Goal: Find specific page/section: Find specific page/section

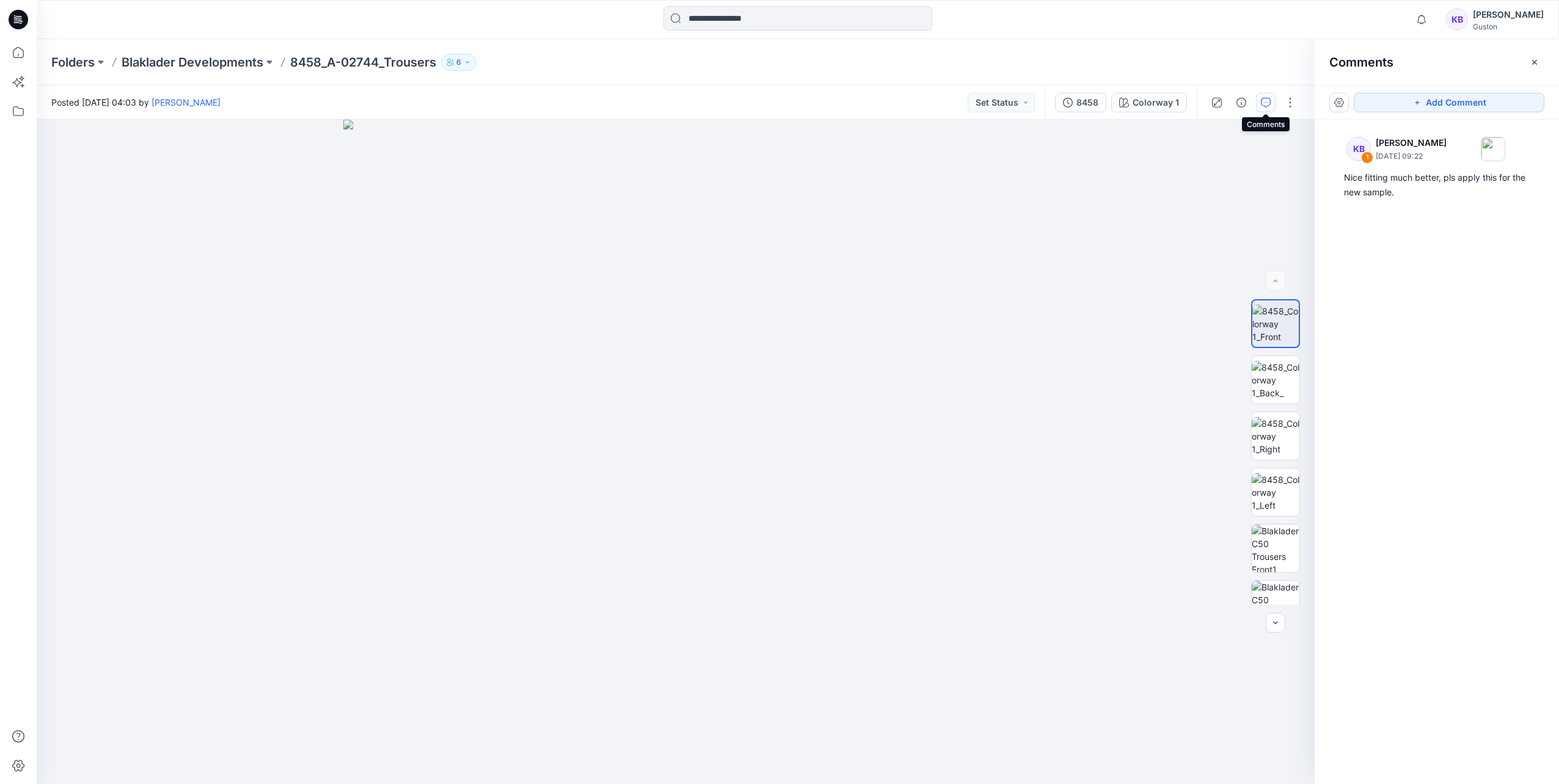
scroll to position [122, 0]
click at [1364, 413] on div "KB 1 [PERSON_NAME] [DATE] 09:22 Nice fitting much better, pls apply this for th…" at bounding box center [1436, 429] width 244 height 619
click at [24, 110] on icon at bounding box center [18, 111] width 27 height 27
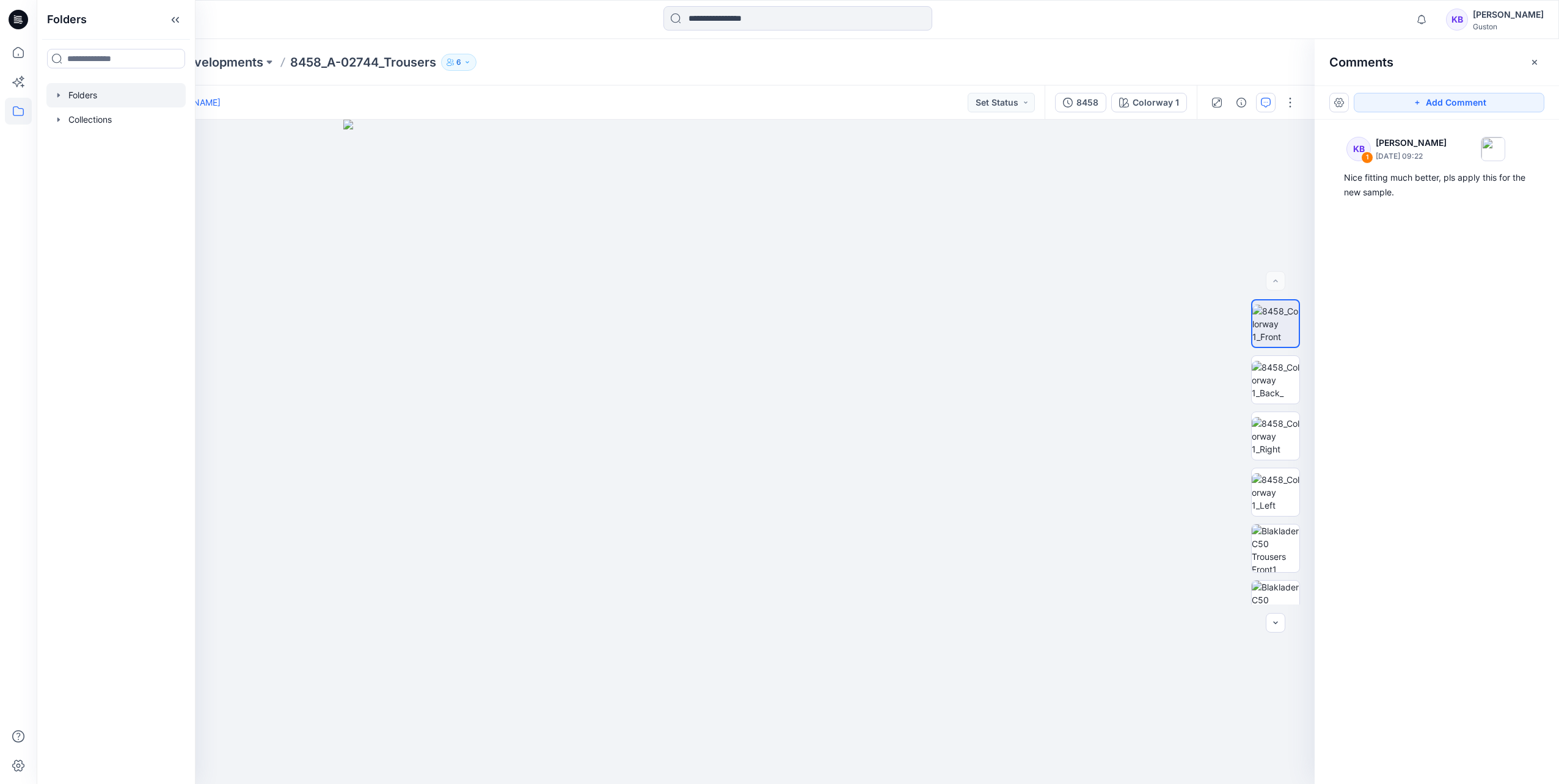
click at [89, 97] on div at bounding box center [116, 95] width 139 height 25
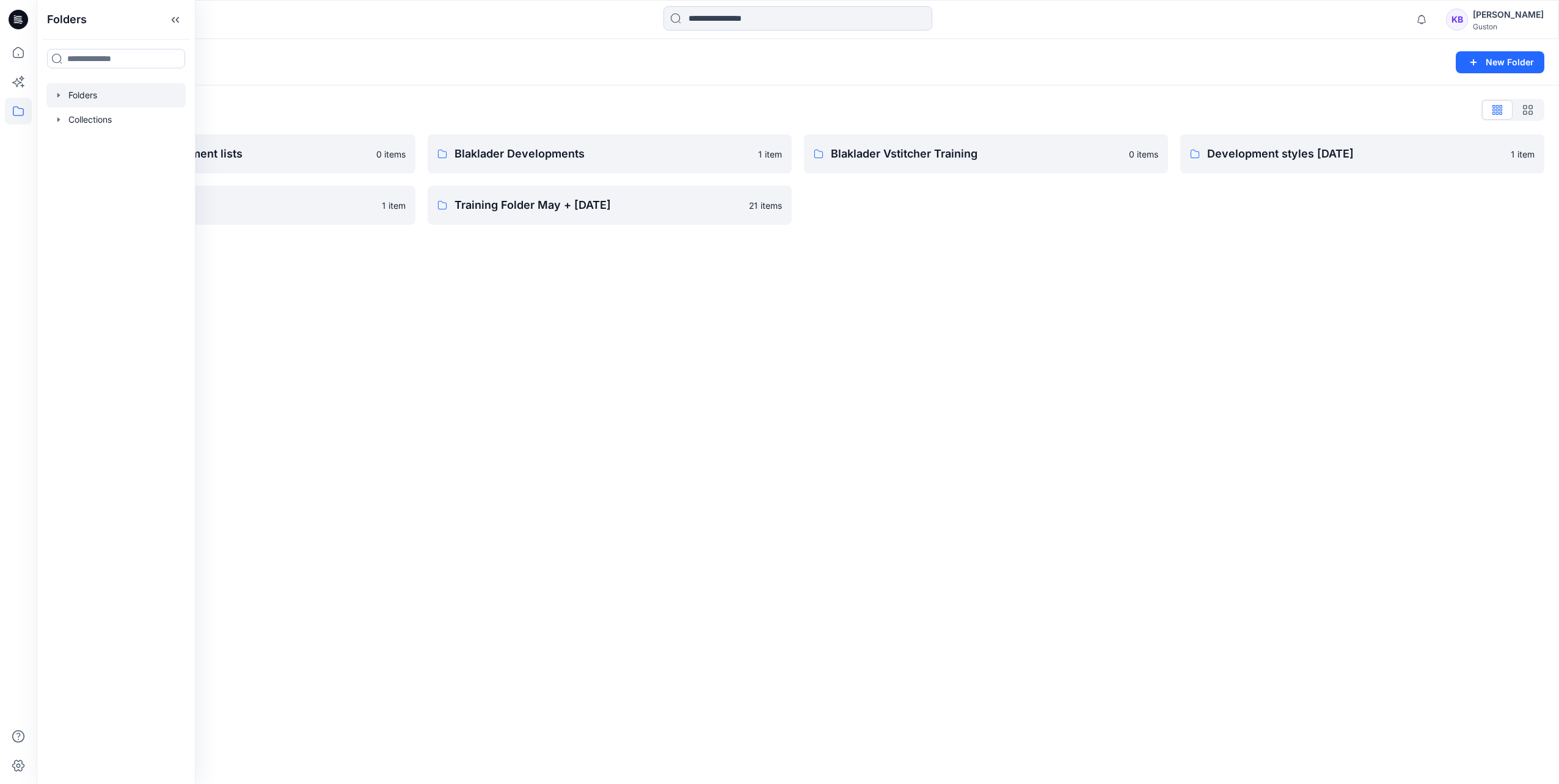
click at [572, 382] on div "Folders New Folder Folders List Avatars and measurement lists 0 items Test-Pare…" at bounding box center [798, 411] width 1522 height 745
click at [668, 149] on p "Blaklader Developments" at bounding box center [602, 154] width 296 height 17
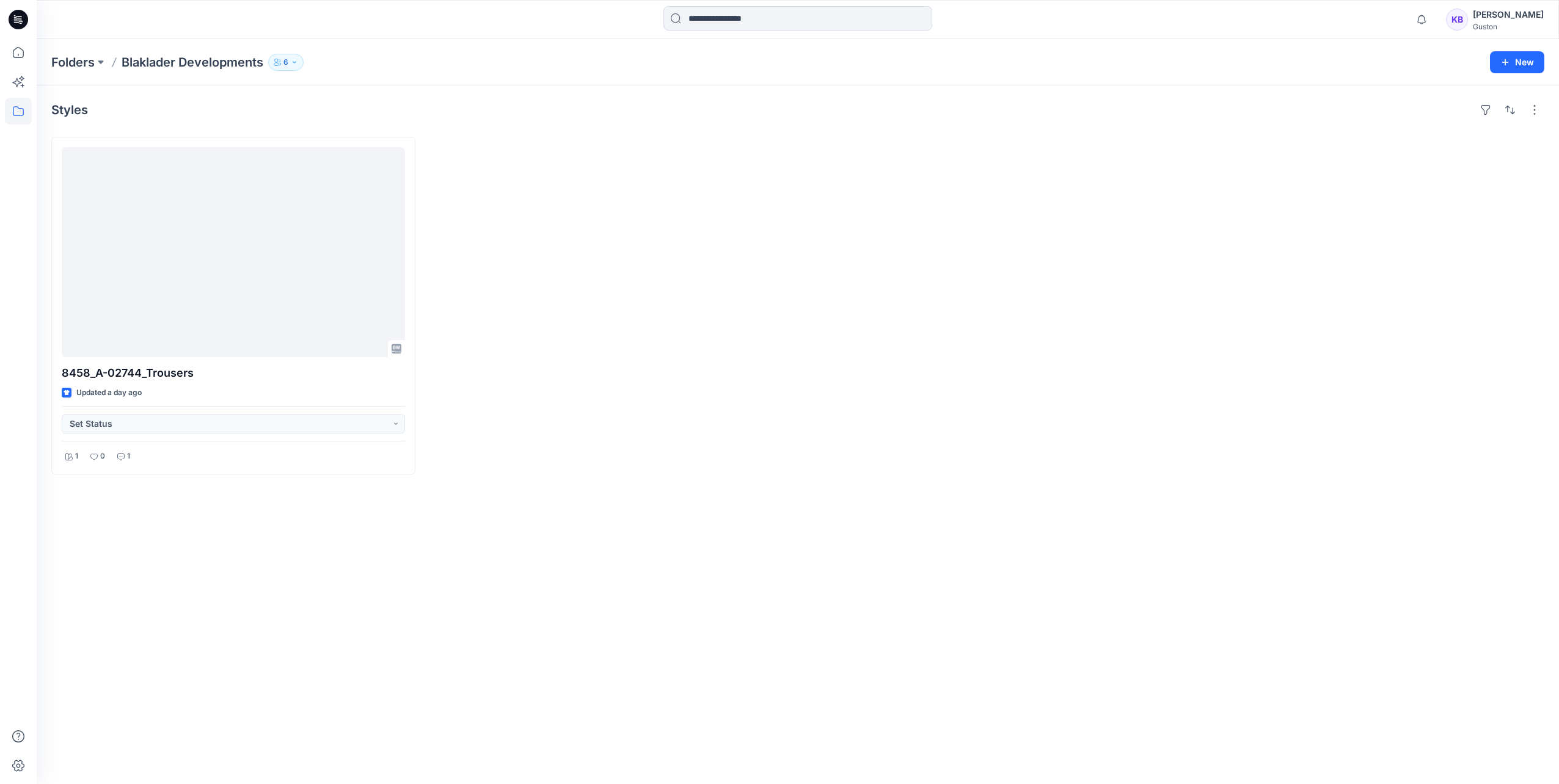
click at [250, 552] on div "Styles 8458_A-02744_Trousers Updated a day ago Set Status 1 0 1" at bounding box center [798, 435] width 1522 height 698
